Goal: Transaction & Acquisition: Book appointment/travel/reservation

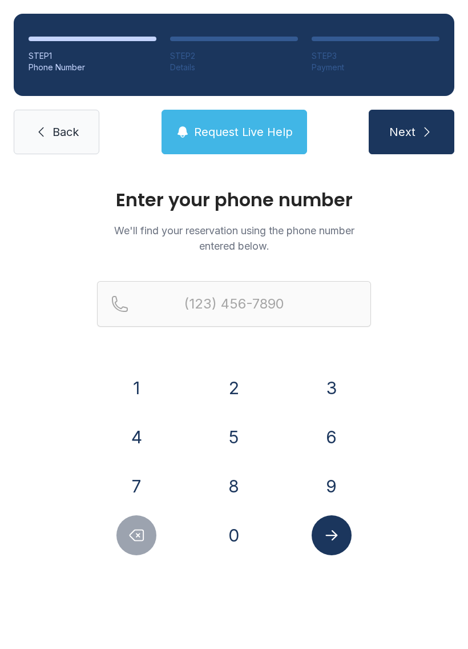
click at [344, 386] on button "3" at bounding box center [332, 388] width 40 height 40
click at [246, 435] on button "5" at bounding box center [234, 437] width 40 height 40
click at [243, 384] on button "2" at bounding box center [234, 388] width 40 height 40
click at [247, 493] on button "8" at bounding box center [234, 486] width 40 height 40
click at [327, 492] on button "9" at bounding box center [332, 486] width 40 height 40
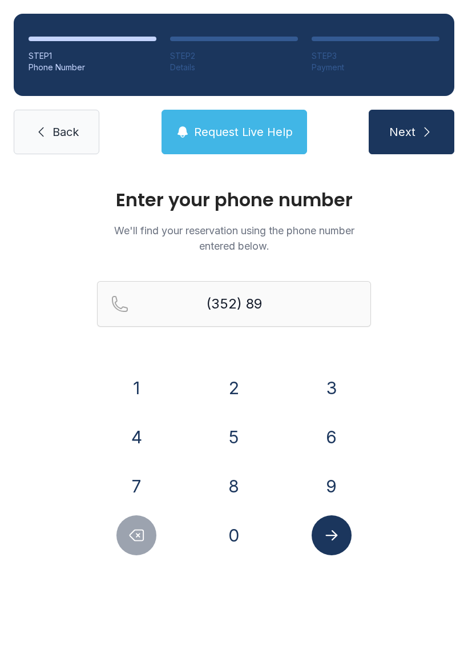
click at [247, 532] on button "0" at bounding box center [234, 535] width 40 height 40
click at [238, 537] on button "0" at bounding box center [234, 535] width 40 height 40
click at [340, 480] on button "9" at bounding box center [332, 486] width 40 height 40
click at [245, 532] on button "0" at bounding box center [234, 535] width 40 height 40
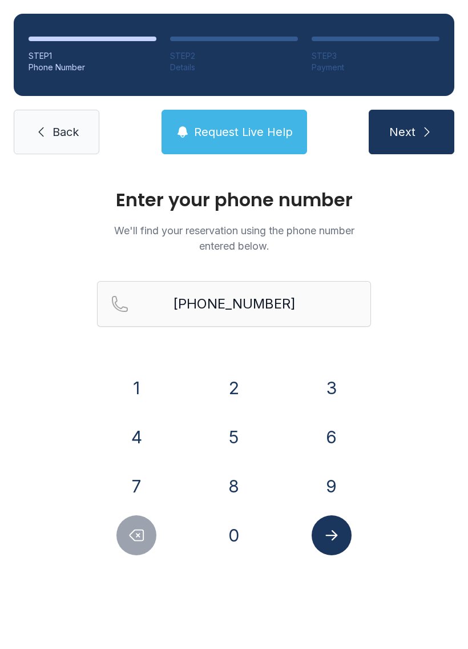
click at [334, 541] on icon "Submit lookup form" at bounding box center [331, 534] width 17 height 17
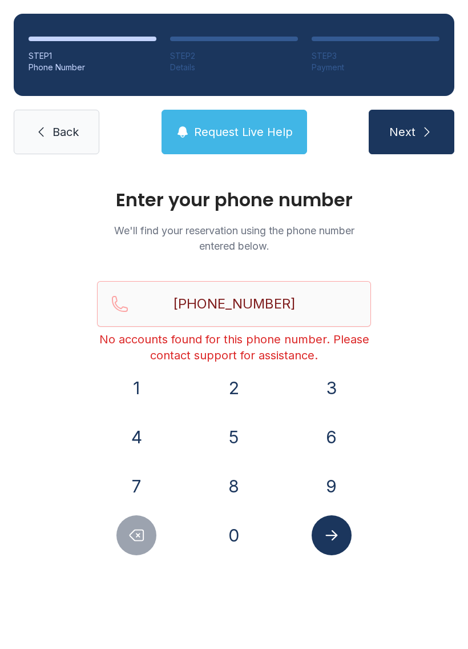
click at [231, 122] on button "Request Live Help" at bounding box center [235, 132] width 146 height 45
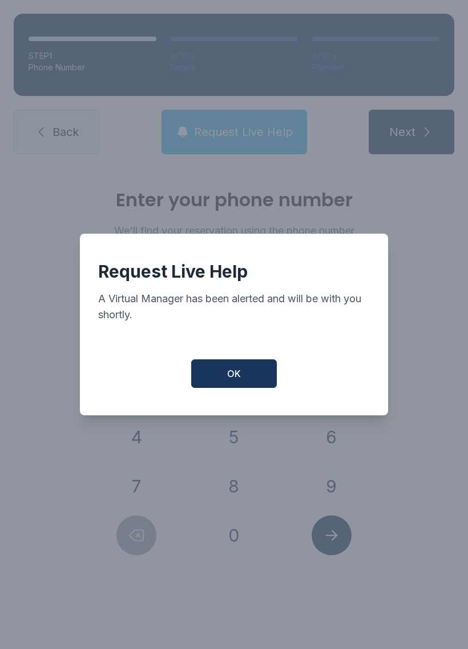
click at [235, 380] on span "OK" at bounding box center [234, 374] width 14 height 14
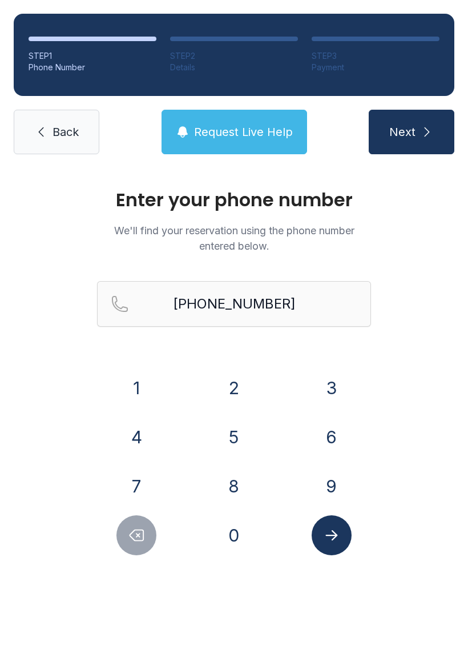
click at [266, 130] on span "Request Live Help" at bounding box center [243, 132] width 99 height 16
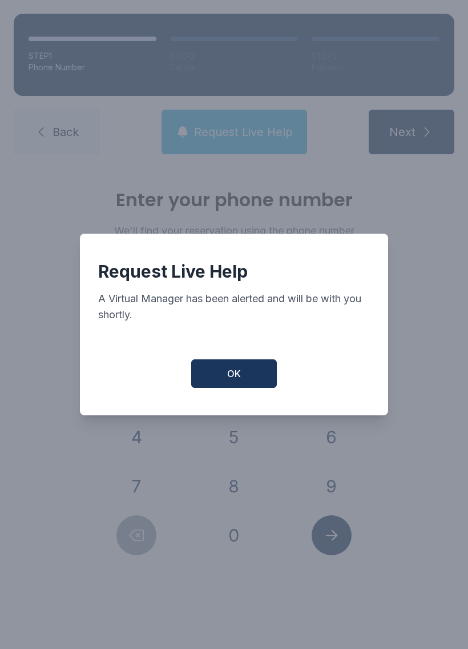
click at [235, 370] on button "OK" at bounding box center [234, 373] width 86 height 29
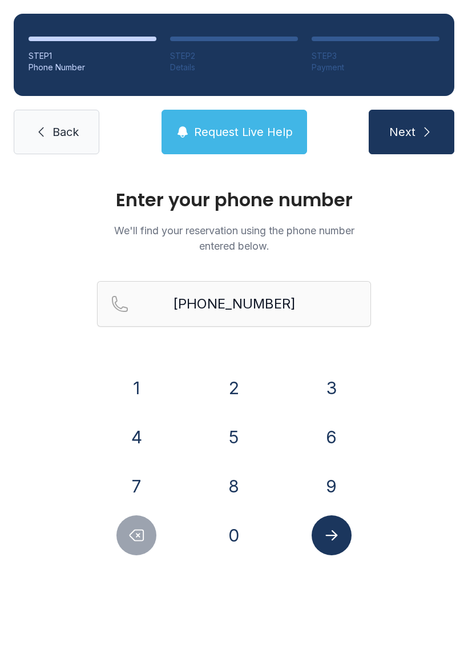
click at [429, 130] on icon "submit" at bounding box center [427, 132] width 14 height 14
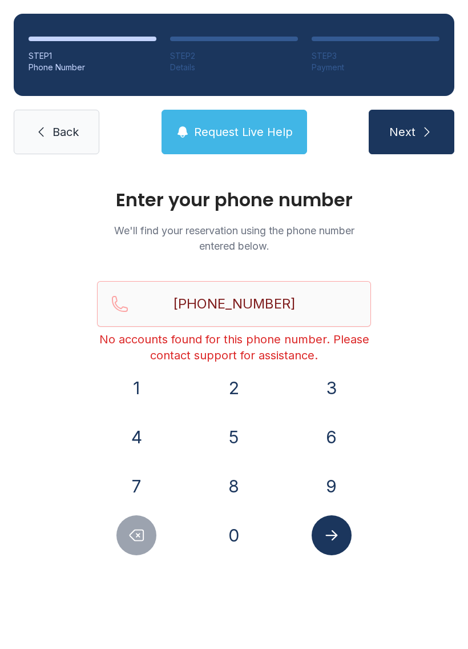
click at [147, 521] on button "Delete number" at bounding box center [136, 535] width 40 height 40
type input "(352) 890-009"
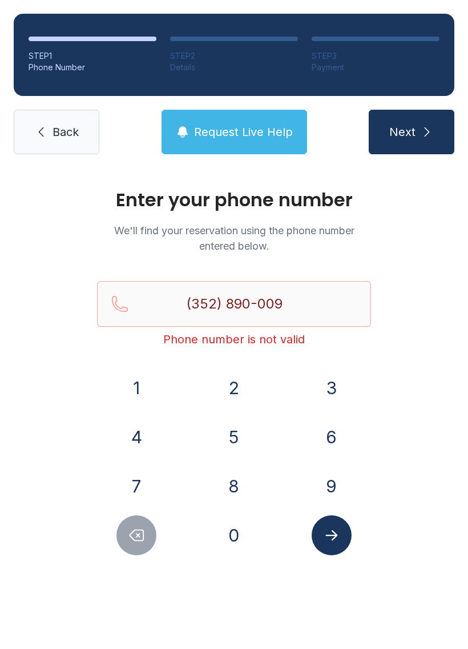
click at [66, 133] on span "Back" at bounding box center [66, 132] width 26 height 16
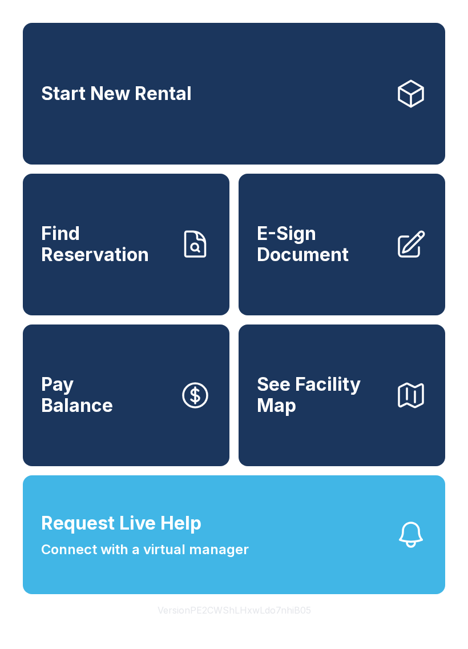
click at [244, 82] on link "Start New Rental" at bounding box center [234, 94] width 423 height 142
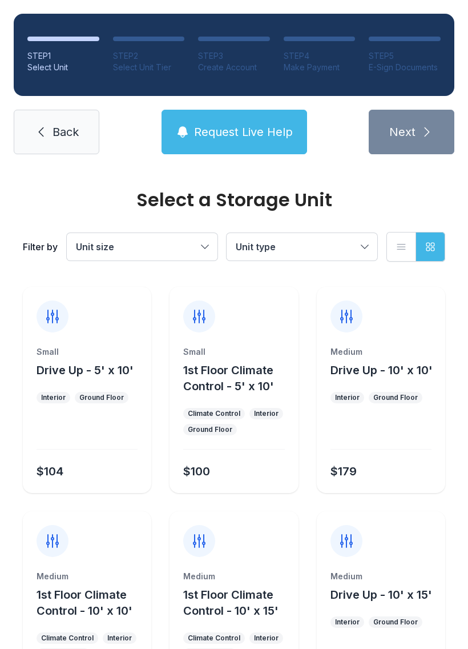
click at [349, 251] on span "Unit type" at bounding box center [296, 247] width 121 height 14
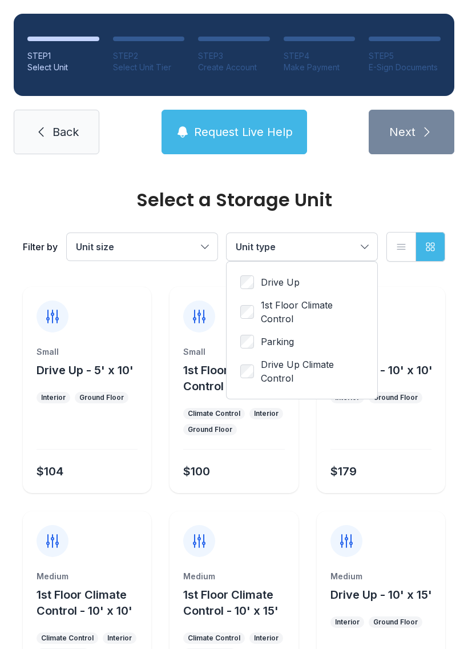
click at [239, 301] on div "Drive Up 1st Floor Climate Control Parking Drive Up Climate Control" at bounding box center [302, 330] width 151 height 137
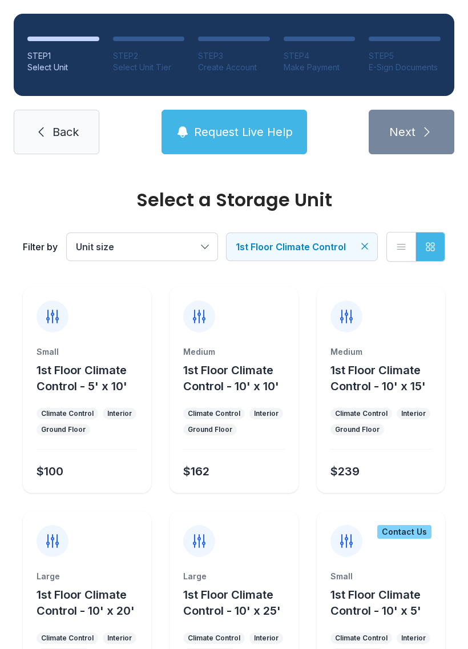
click at [210, 243] on button "Unit size" at bounding box center [142, 246] width 151 height 27
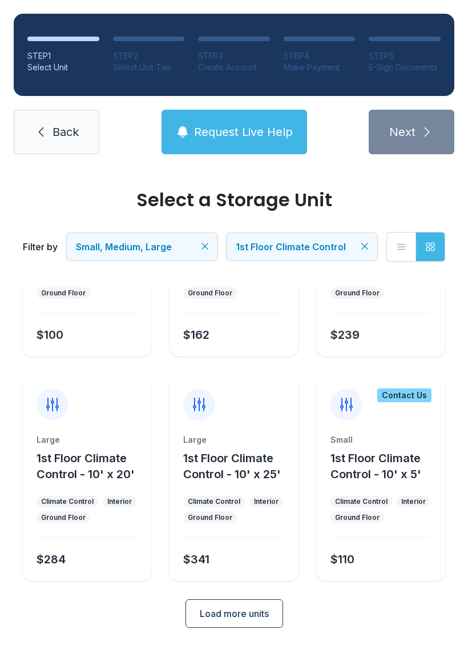
scroll to position [136, 0]
click at [259, 612] on span "Load more units" at bounding box center [234, 614] width 69 height 14
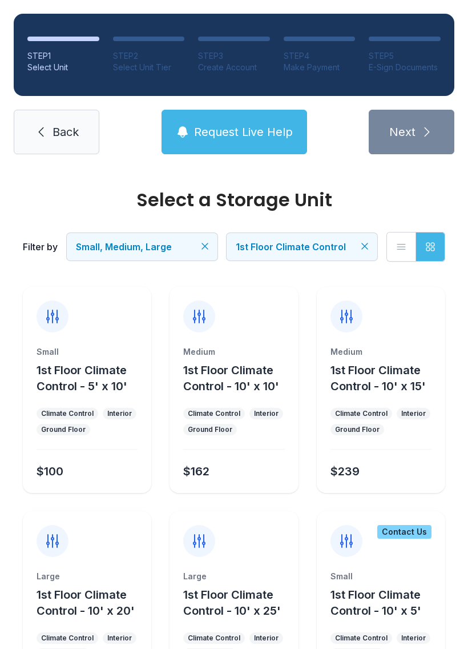
scroll to position [0, 0]
click at [57, 133] on span "Back" at bounding box center [66, 132] width 26 height 16
